Goal: Transaction & Acquisition: Purchase product/service

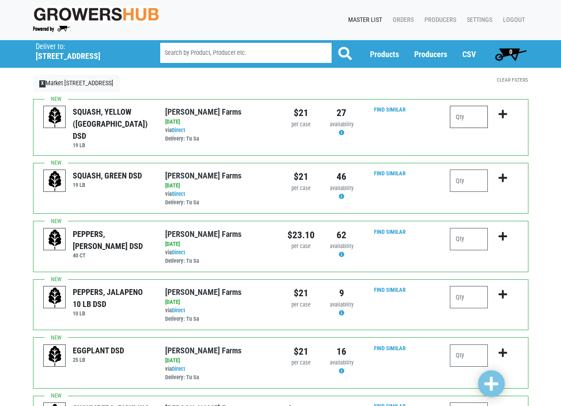
click at [468, 114] on input "number" at bounding box center [469, 117] width 38 height 22
type input "5"
click at [505, 113] on icon "submit" at bounding box center [503, 114] width 8 height 10
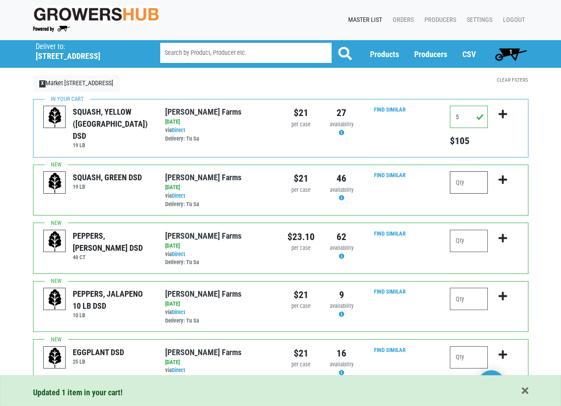
click at [474, 181] on input "number" at bounding box center [469, 182] width 38 height 22
type input "10"
click at [505, 181] on icon "submit" at bounding box center [503, 180] width 8 height 10
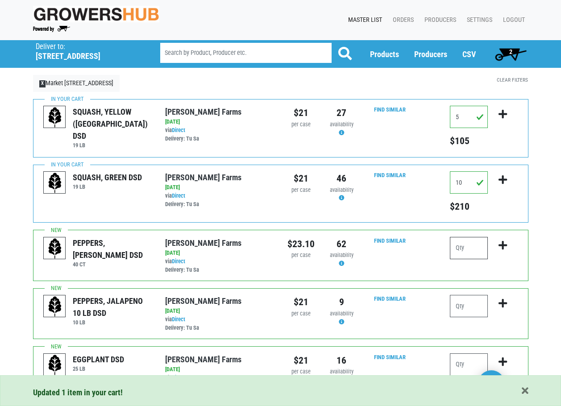
click at [473, 246] on input "number" at bounding box center [469, 248] width 38 height 22
type input "5"
click at [503, 242] on icon "submit" at bounding box center [503, 246] width 8 height 10
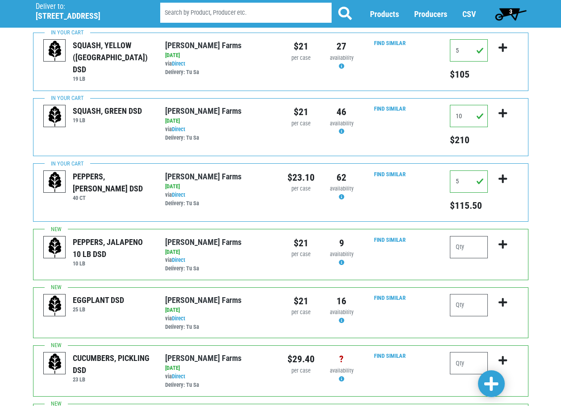
scroll to position [83, 0]
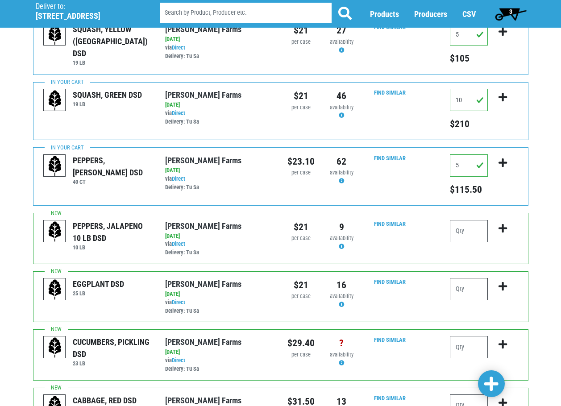
click at [465, 288] on input "number" at bounding box center [469, 289] width 38 height 22
type input "2"
click at [499, 285] on icon "submit" at bounding box center [503, 287] width 8 height 10
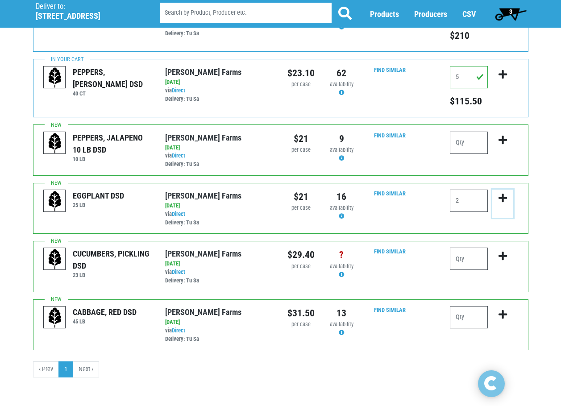
scroll to position [172, 0]
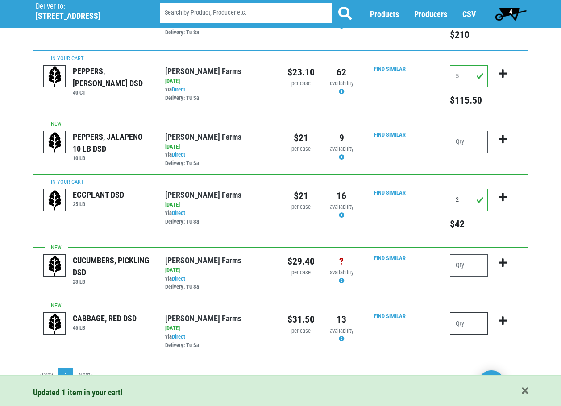
click at [476, 318] on input "number" at bounding box center [469, 324] width 38 height 22
type input "1"
click at [501, 319] on icon "submit" at bounding box center [503, 321] width 8 height 10
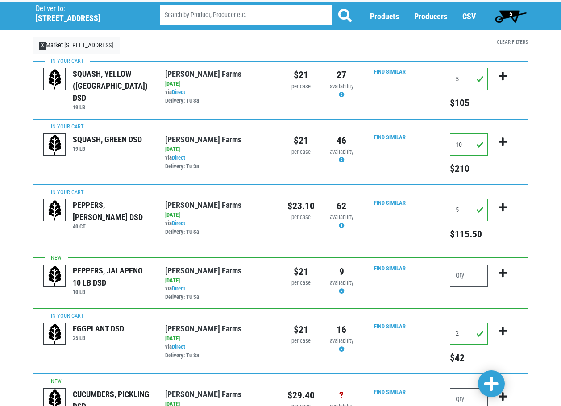
scroll to position [0, 0]
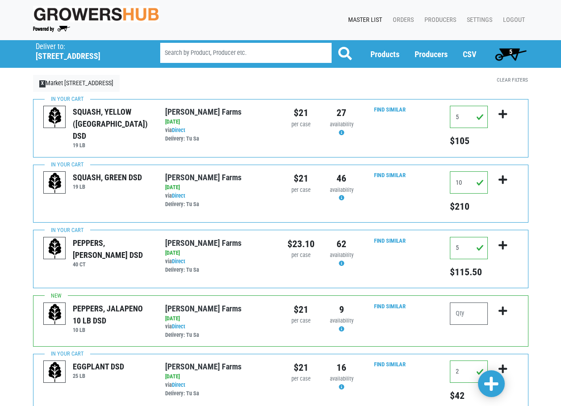
click at [503, 52] on span "5" at bounding box center [511, 54] width 40 height 18
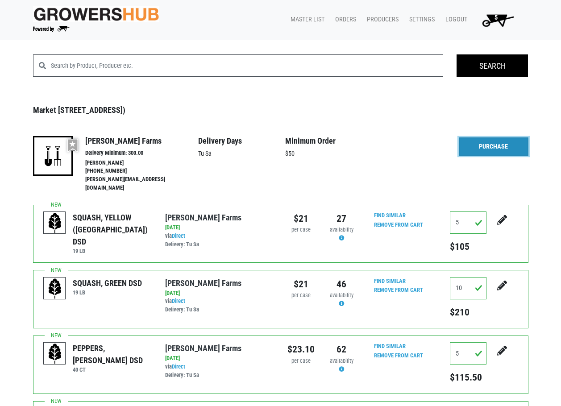
click at [503, 146] on link "Purchase" at bounding box center [494, 147] width 70 height 19
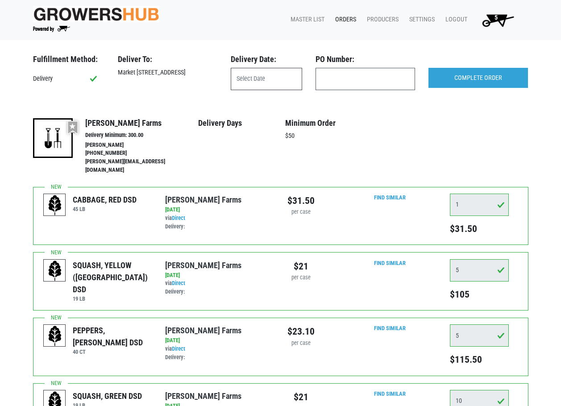
click at [278, 79] on input "text" at bounding box center [266, 79] width 71 height 22
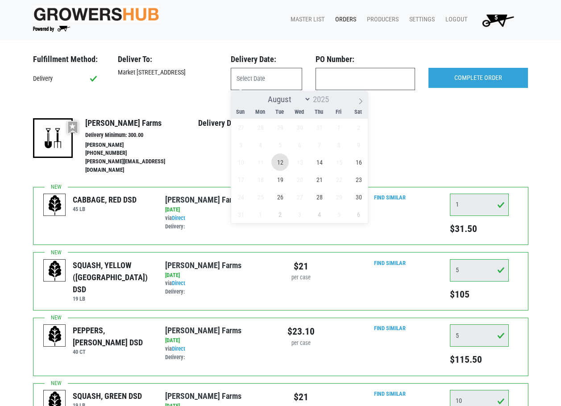
click at [284, 158] on span "12" at bounding box center [279, 162] width 17 height 17
type input "[DATE]"
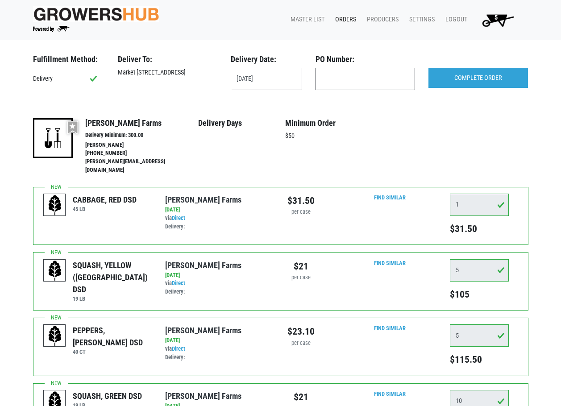
click at [333, 90] on input "text" at bounding box center [366, 79] width 100 height 22
type input "jakeproduce"
click at [490, 76] on input "COMPLETE ORDER" at bounding box center [479, 78] width 100 height 21
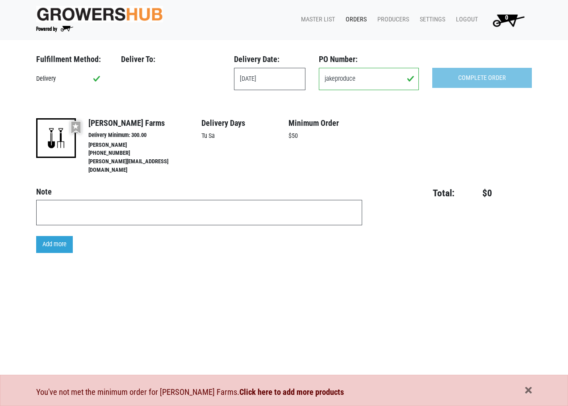
click at [353, 20] on link "Orders" at bounding box center [354, 19] width 32 height 17
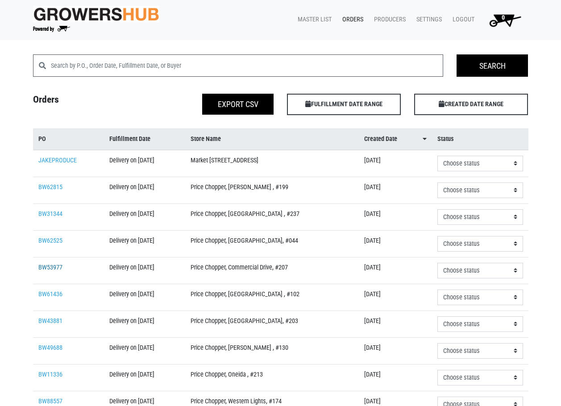
click at [46, 266] on link "BW53977" at bounding box center [50, 268] width 24 height 8
click at [53, 210] on link "BW31344" at bounding box center [50, 214] width 24 height 8
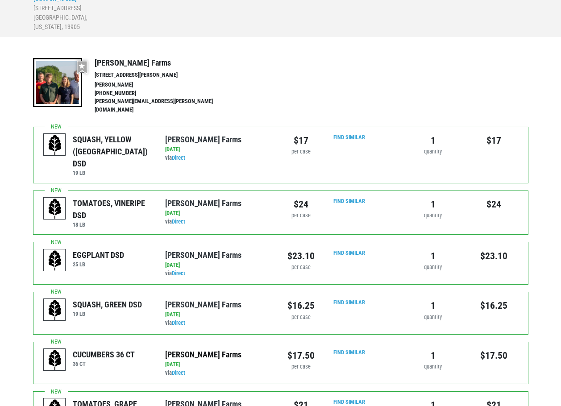
scroll to position [85, 0]
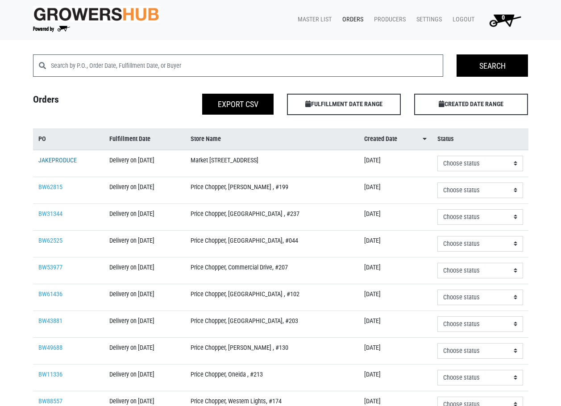
click at [69, 159] on link "JAKEPRODUCE" at bounding box center [57, 161] width 38 height 8
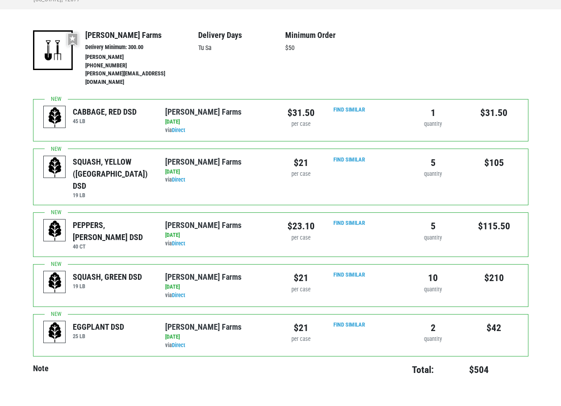
scroll to position [171, 0]
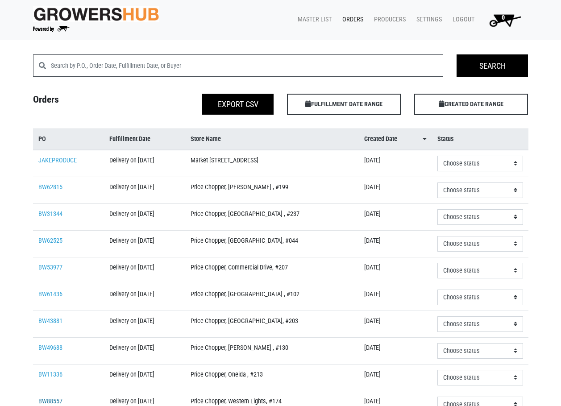
click at [53, 402] on link "BW88557" at bounding box center [50, 402] width 24 height 8
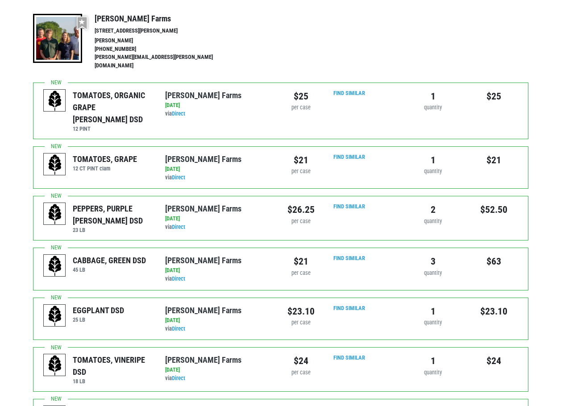
scroll to position [32, 0]
